Goal: Information Seeking & Learning: Understand process/instructions

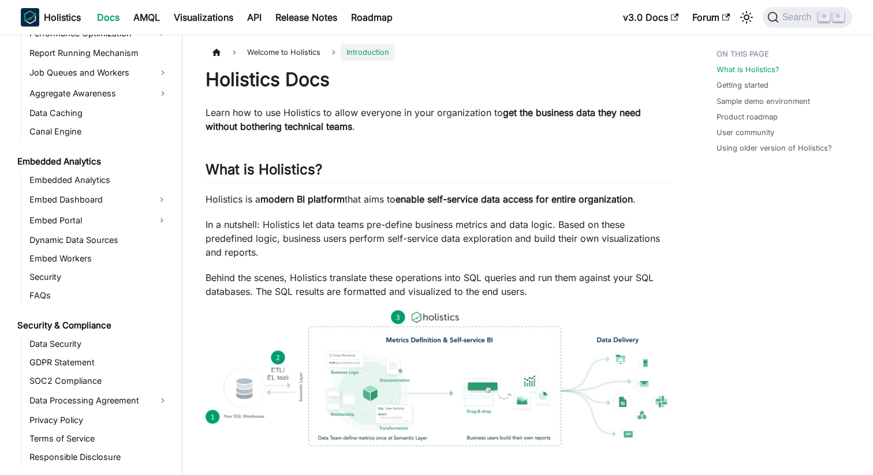
scroll to position [1106, 0]
click at [50, 268] on link "Security" at bounding box center [99, 276] width 146 height 16
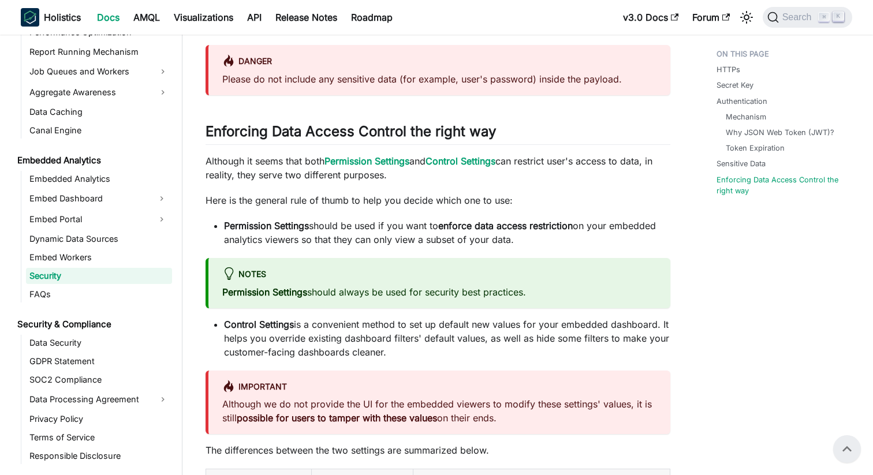
scroll to position [1101, 0]
click at [457, 160] on strong "Control Settings" at bounding box center [460, 162] width 70 height 12
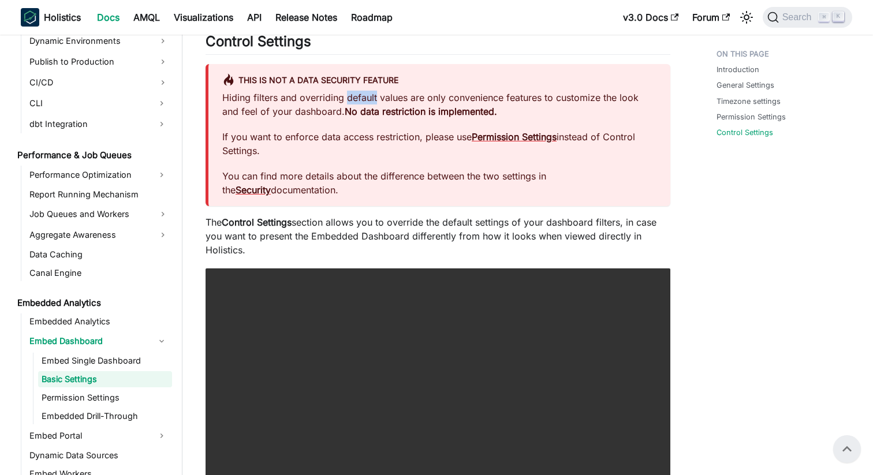
scroll to position [1119, 0]
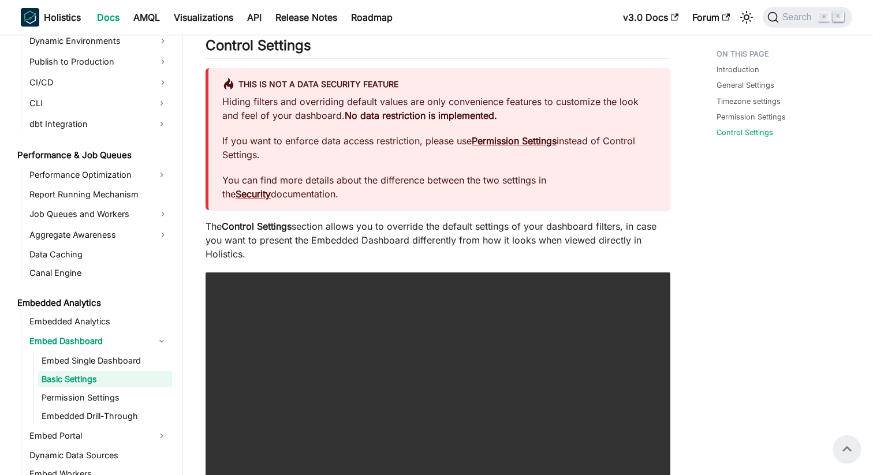
click at [613, 164] on div "Hiding filters and overriding default values are only convenience features to c…" at bounding box center [439, 148] width 434 height 106
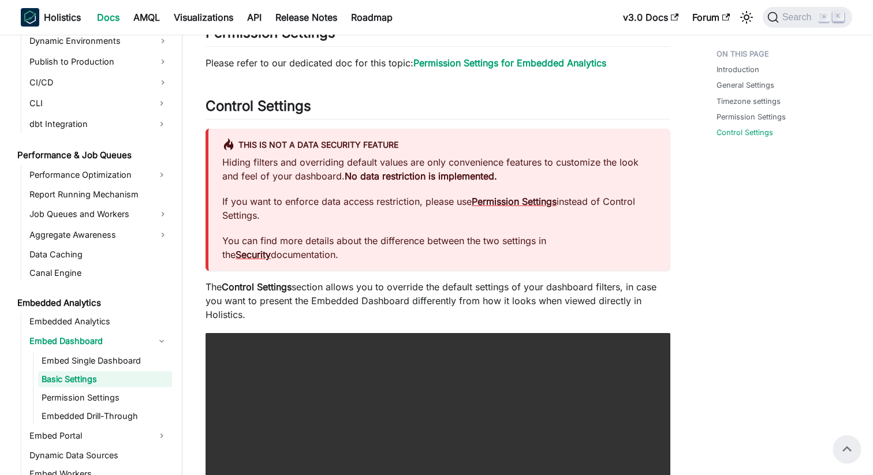
scroll to position [1050, 0]
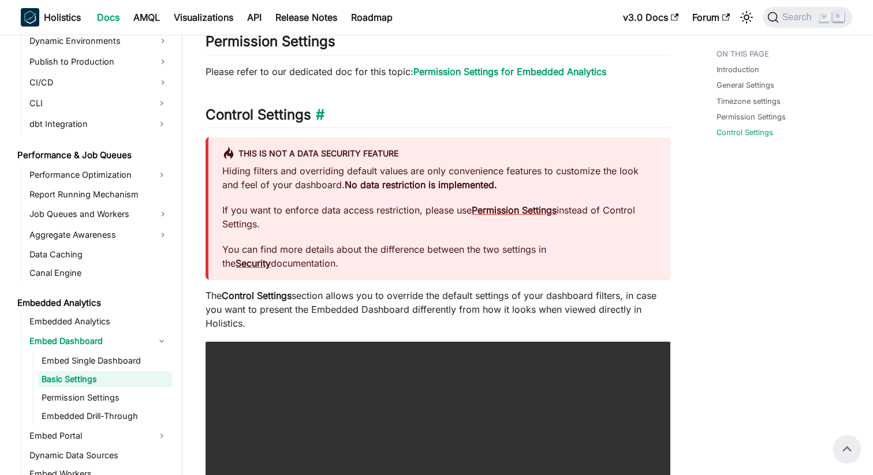
click at [258, 115] on h2 "Control Settings ​" at bounding box center [437, 117] width 465 height 22
click at [318, 115] on link "​" at bounding box center [317, 114] width 13 height 17
